Goal: Task Accomplishment & Management: Complete application form

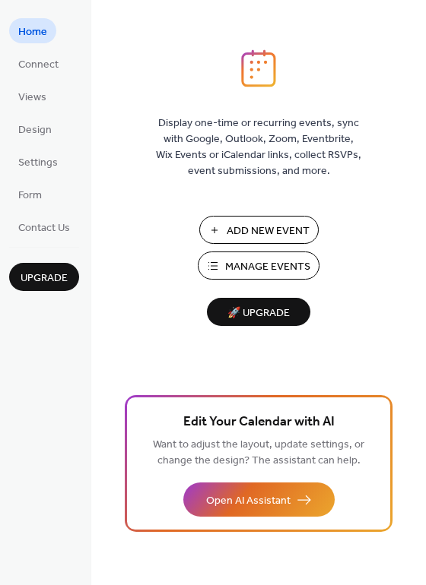
click at [256, 227] on span "Add New Event" at bounding box center [268, 232] width 83 height 16
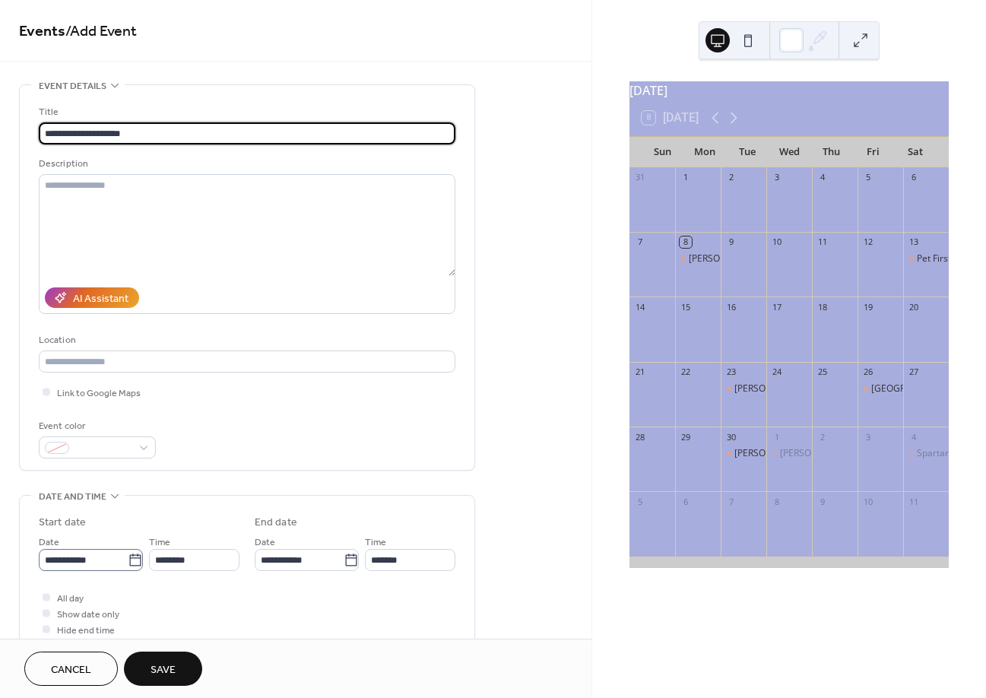
type input "**********"
click at [132, 557] on icon at bounding box center [134, 559] width 11 height 12
click at [128, 557] on input "**********" at bounding box center [83, 560] width 89 height 22
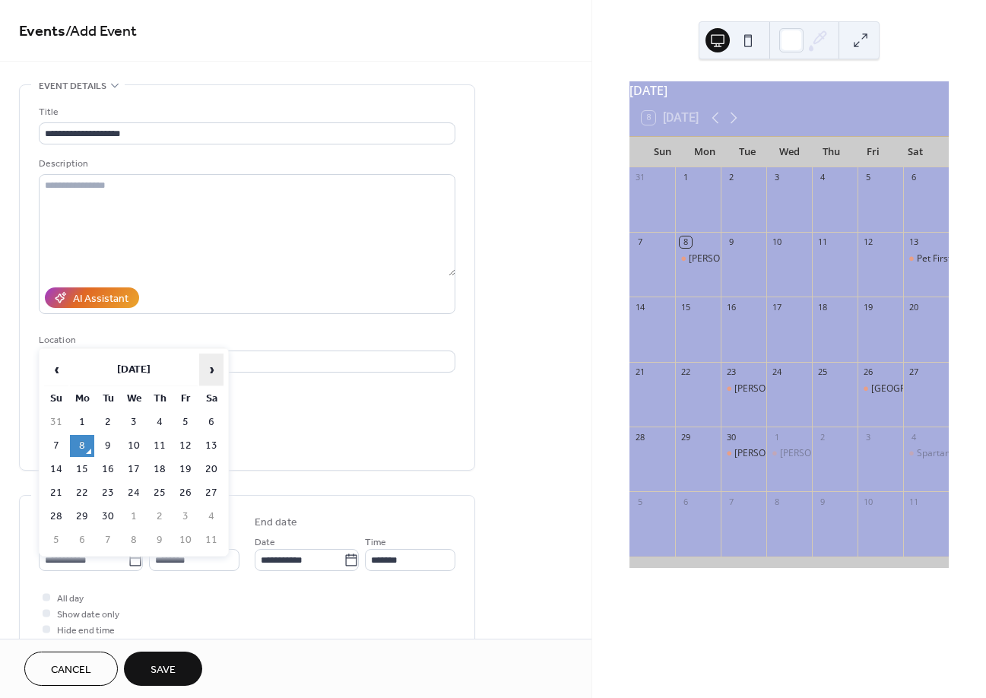
click at [211, 366] on span "›" at bounding box center [211, 369] width 23 height 30
click at [213, 366] on span "›" at bounding box center [211, 369] width 23 height 30
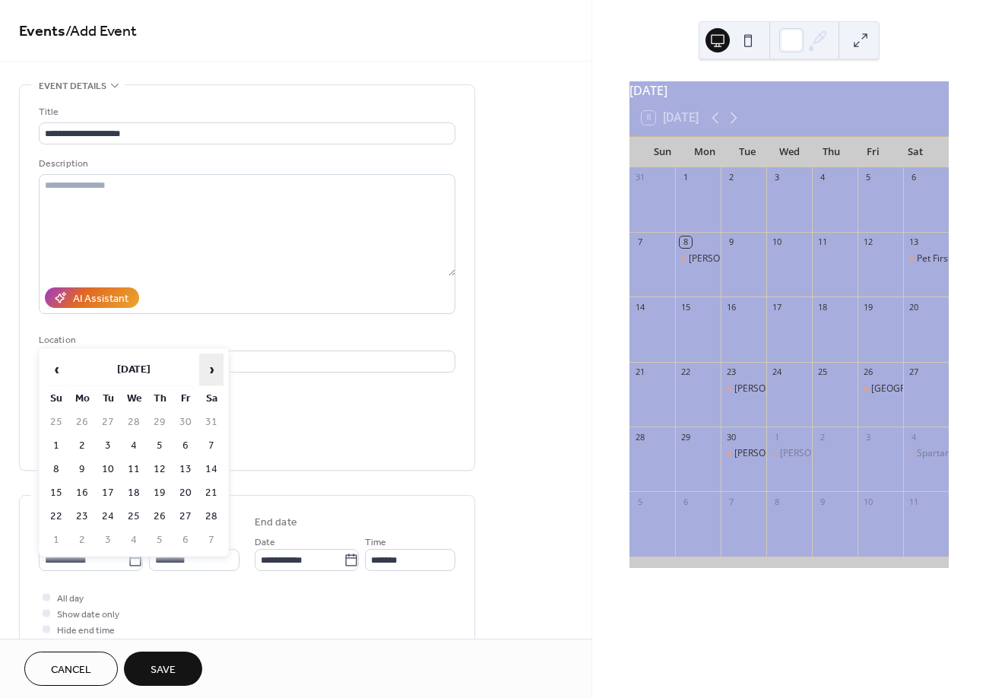
click at [214, 366] on span "›" at bounding box center [211, 369] width 23 height 30
click at [214, 363] on span "›" at bounding box center [211, 369] width 23 height 30
click at [183, 460] on td "17" at bounding box center [185, 469] width 24 height 22
type input "**********"
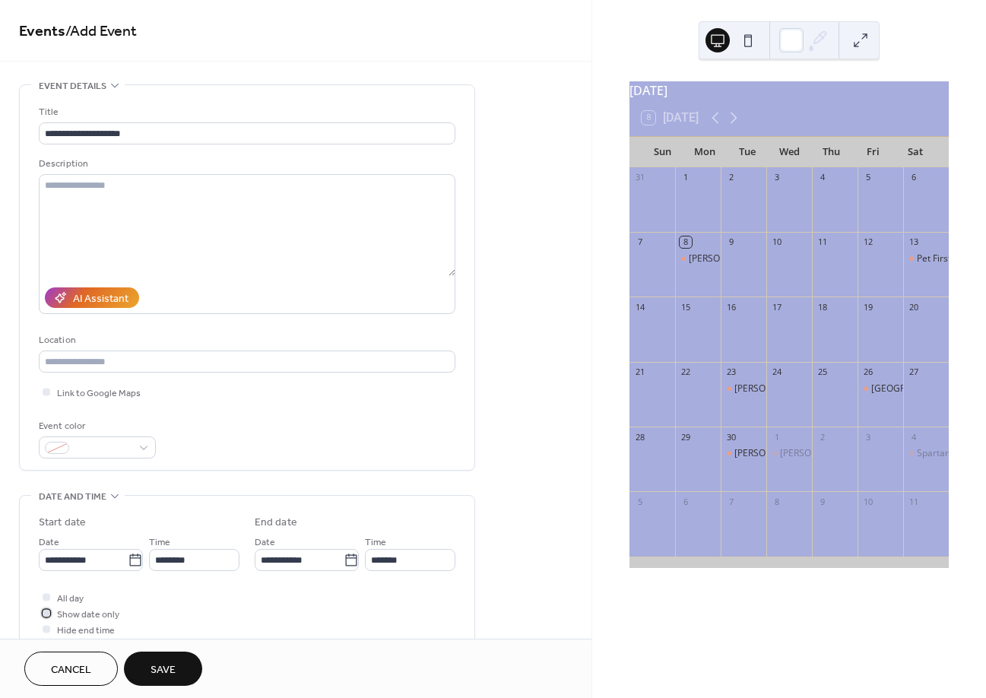
click at [46, 615] on div at bounding box center [47, 613] width 8 height 8
click at [169, 664] on span "Save" at bounding box center [163, 670] width 25 height 16
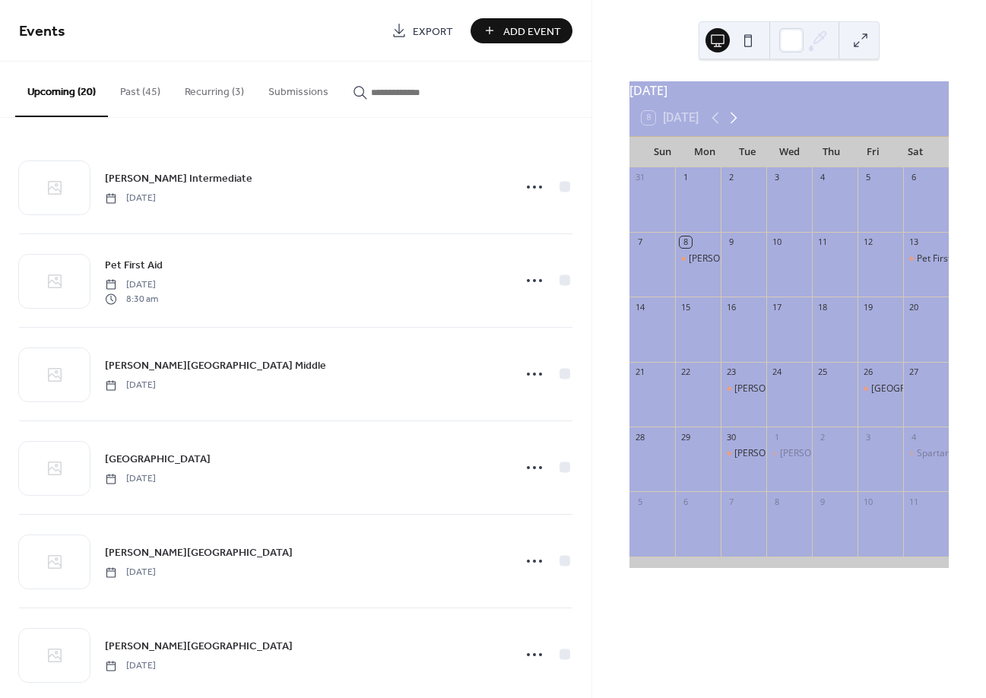
click at [735, 122] on icon at bounding box center [734, 118] width 18 height 18
click at [735, 123] on icon at bounding box center [734, 118] width 7 height 11
click at [736, 123] on icon at bounding box center [734, 118] width 7 height 11
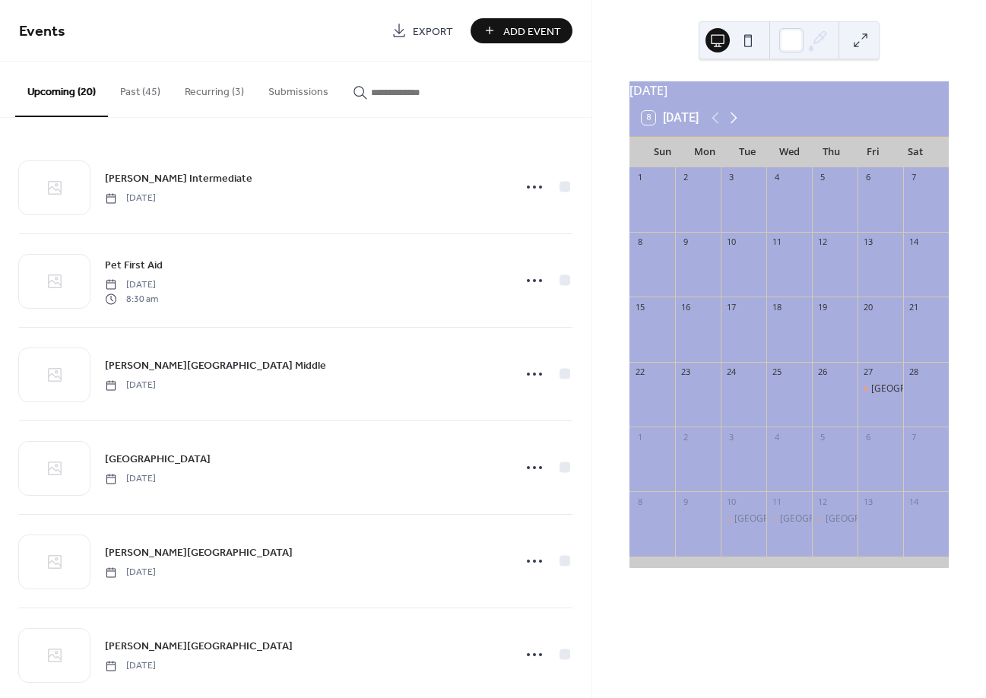
click at [736, 123] on icon at bounding box center [734, 118] width 7 height 11
click at [737, 123] on icon at bounding box center [734, 118] width 18 height 18
